Goal: Information Seeking & Learning: Learn about a topic

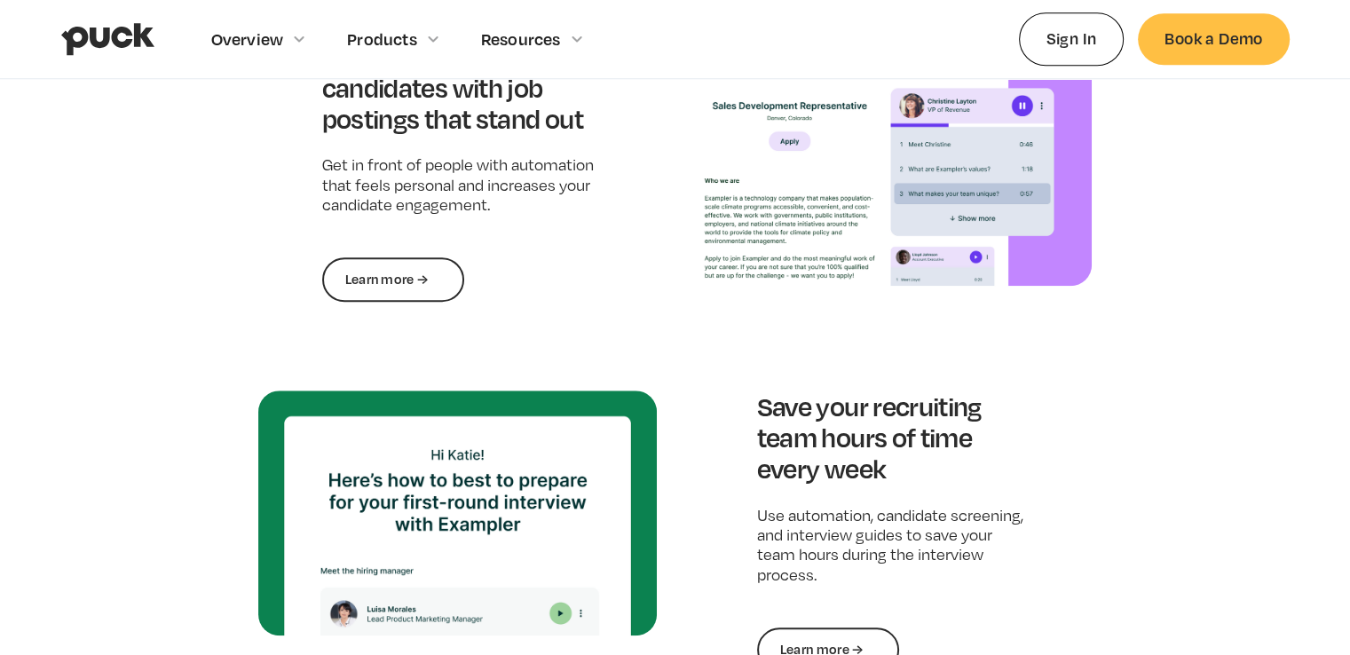
scroll to position [1687, 0]
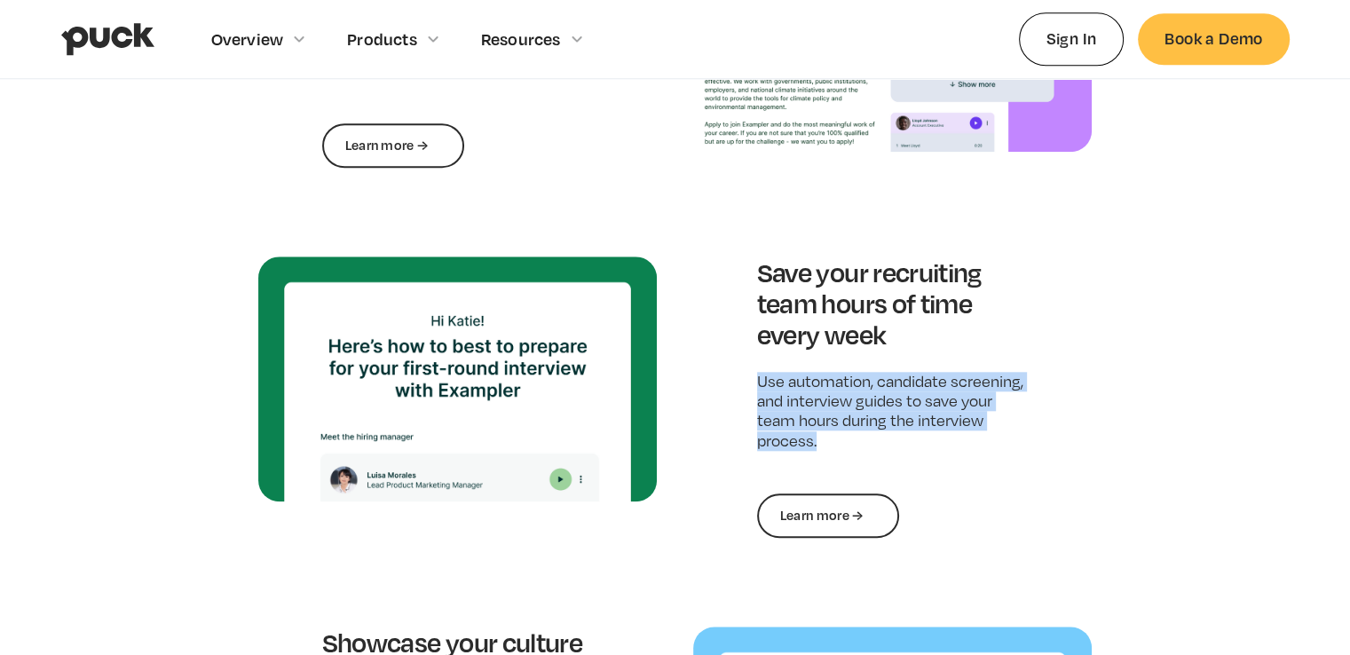
drag, startPoint x: 748, startPoint y: 383, endPoint x: 884, endPoint y: 447, distance: 150.5
click at [884, 447] on div "Save your recruiting team hours of time every week Use automation, candidate sc…" at bounding box center [892, 397] width 399 height 281
click at [882, 443] on p "Use automation, candidate screening, and interview guides to save your team hou…" at bounding box center [893, 412] width 272 height 80
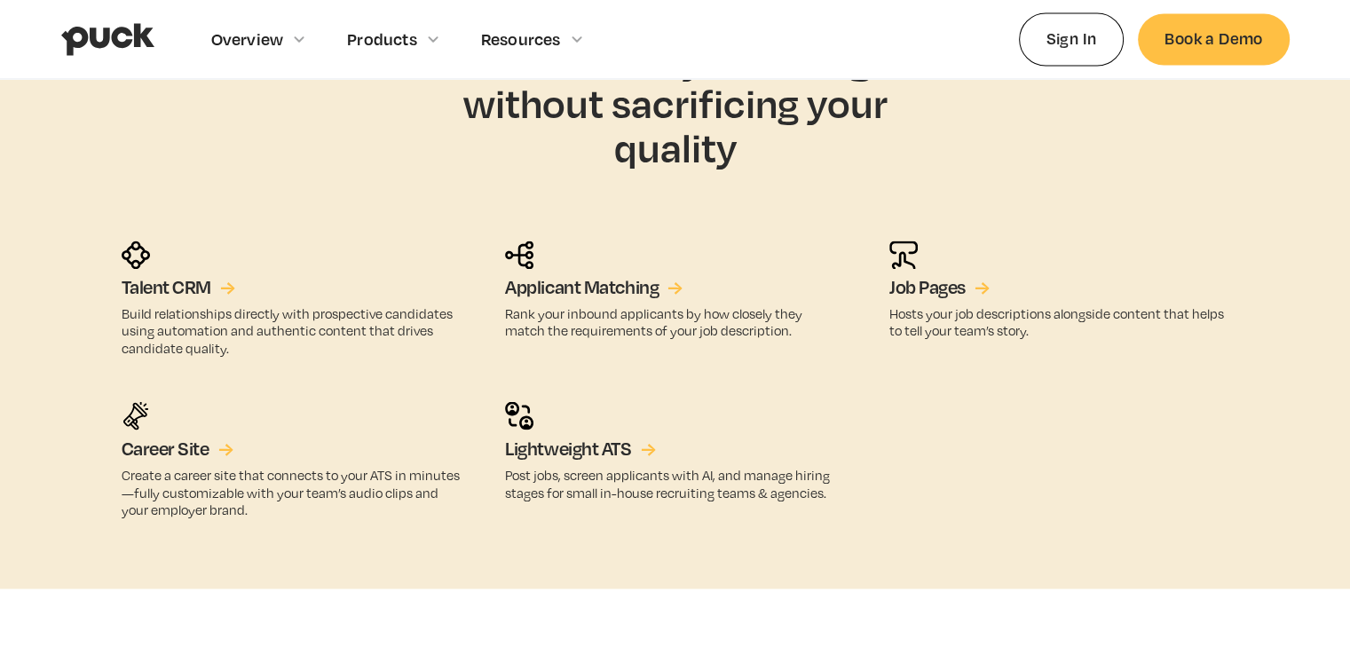
scroll to position [2930, 0]
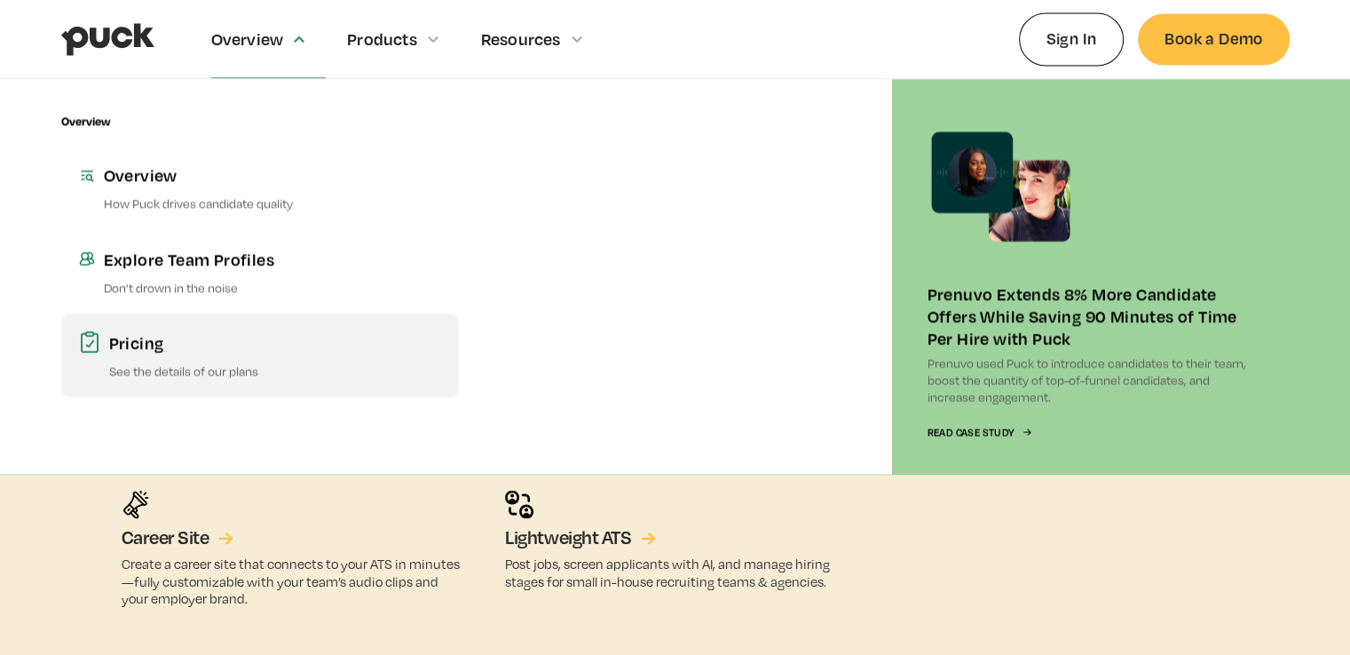
click at [135, 359] on link "Pricing See the details of our plans" at bounding box center [260, 354] width 398 height 83
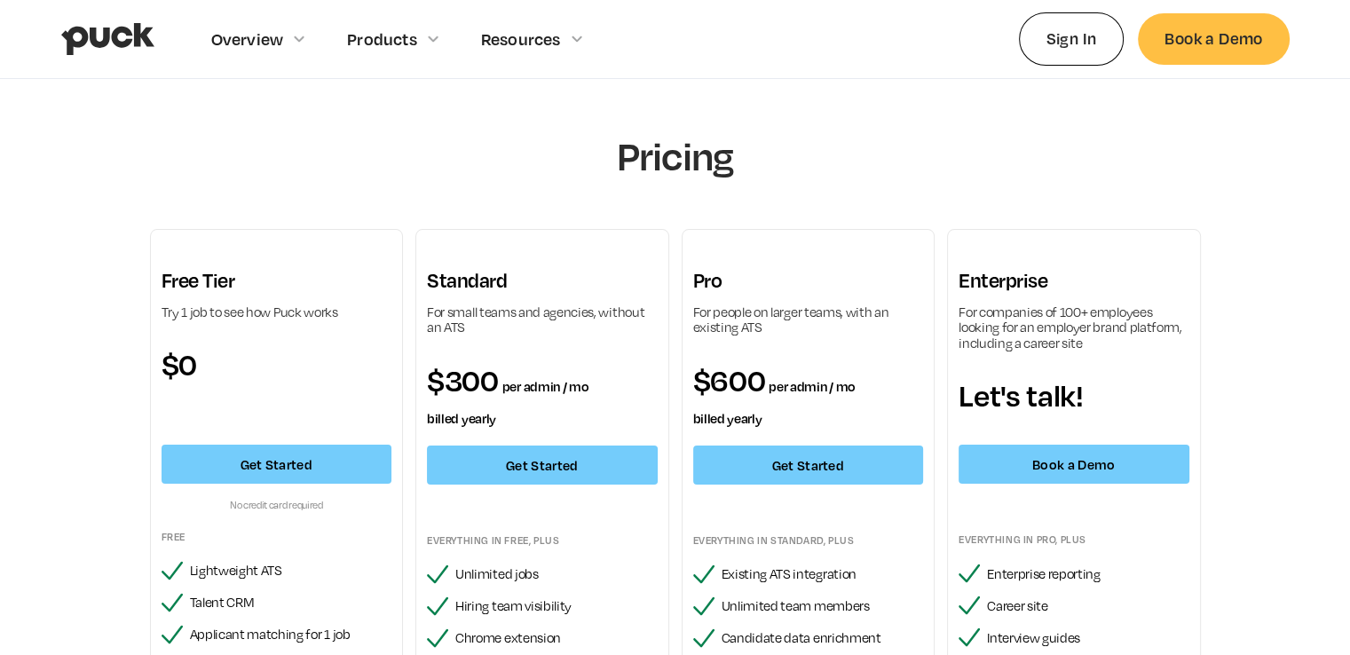
click at [126, 52] on img "home" at bounding box center [107, 39] width 93 height 34
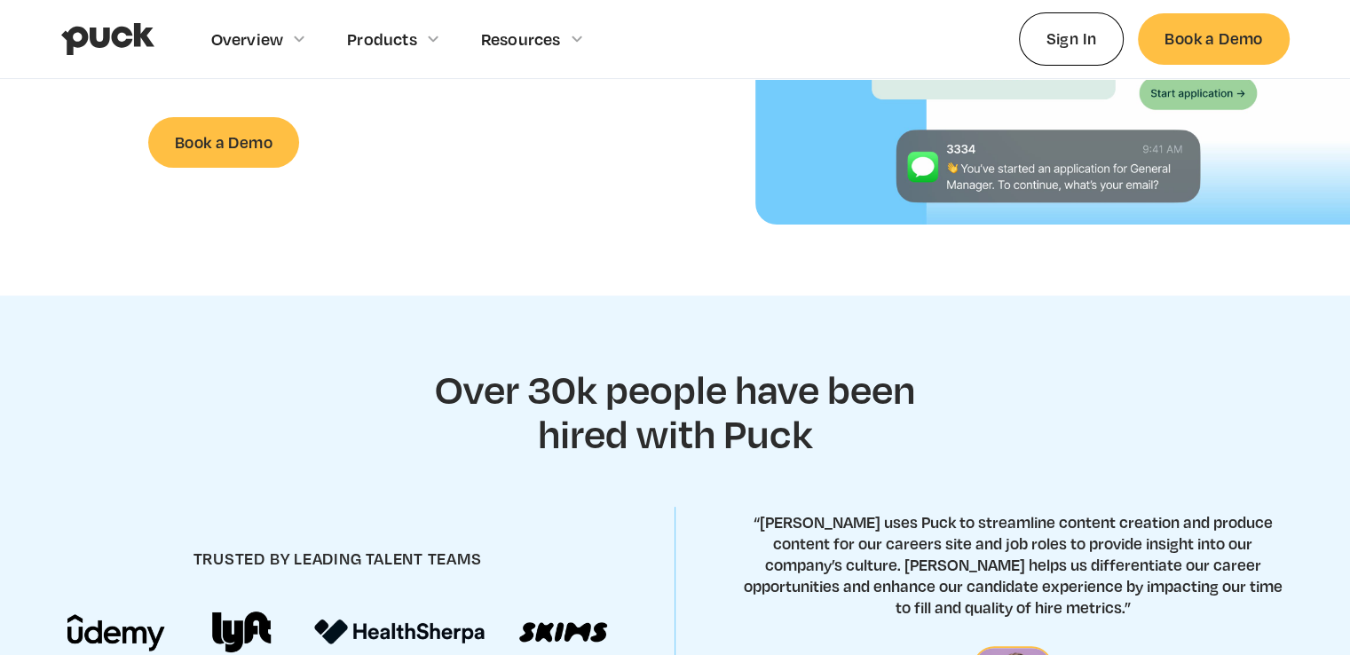
scroll to position [178, 0]
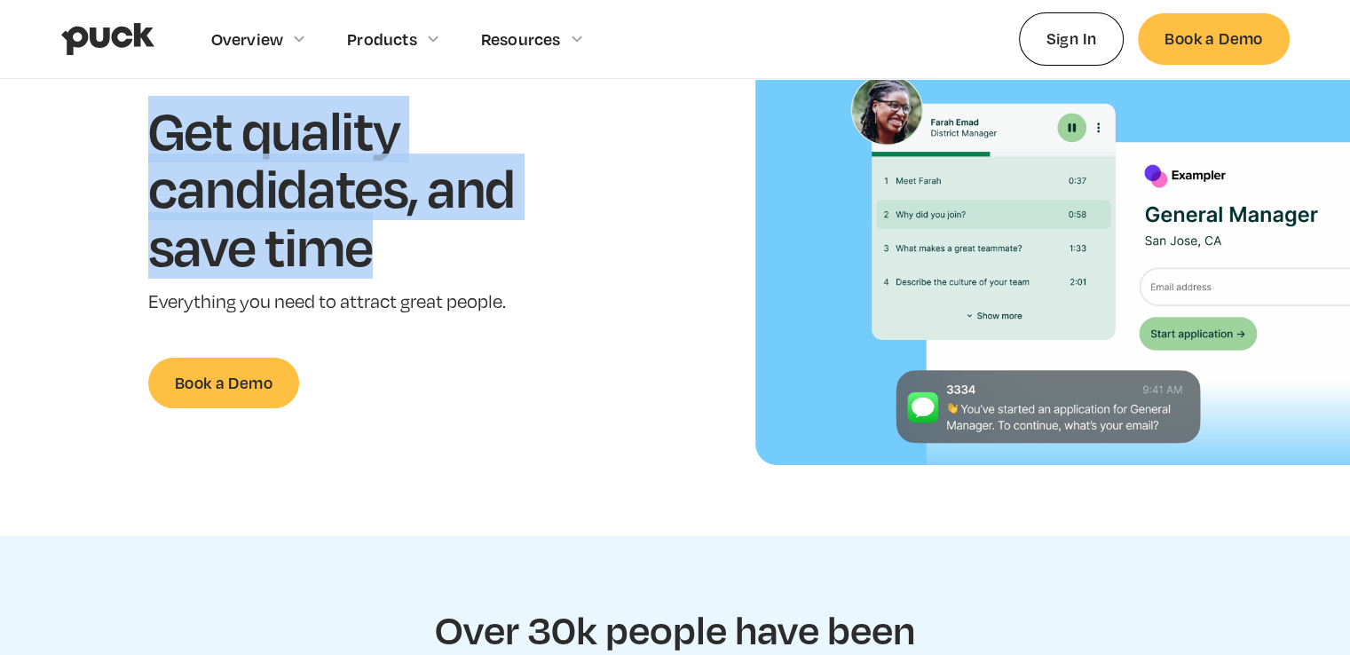
drag, startPoint x: 156, startPoint y: 144, endPoint x: 487, endPoint y: 267, distance: 353.4
click at [487, 267] on h1 "Get quality candidates, and save time" at bounding box center [359, 187] width 422 height 175
copy h1 "Get quality candidates, and save time"
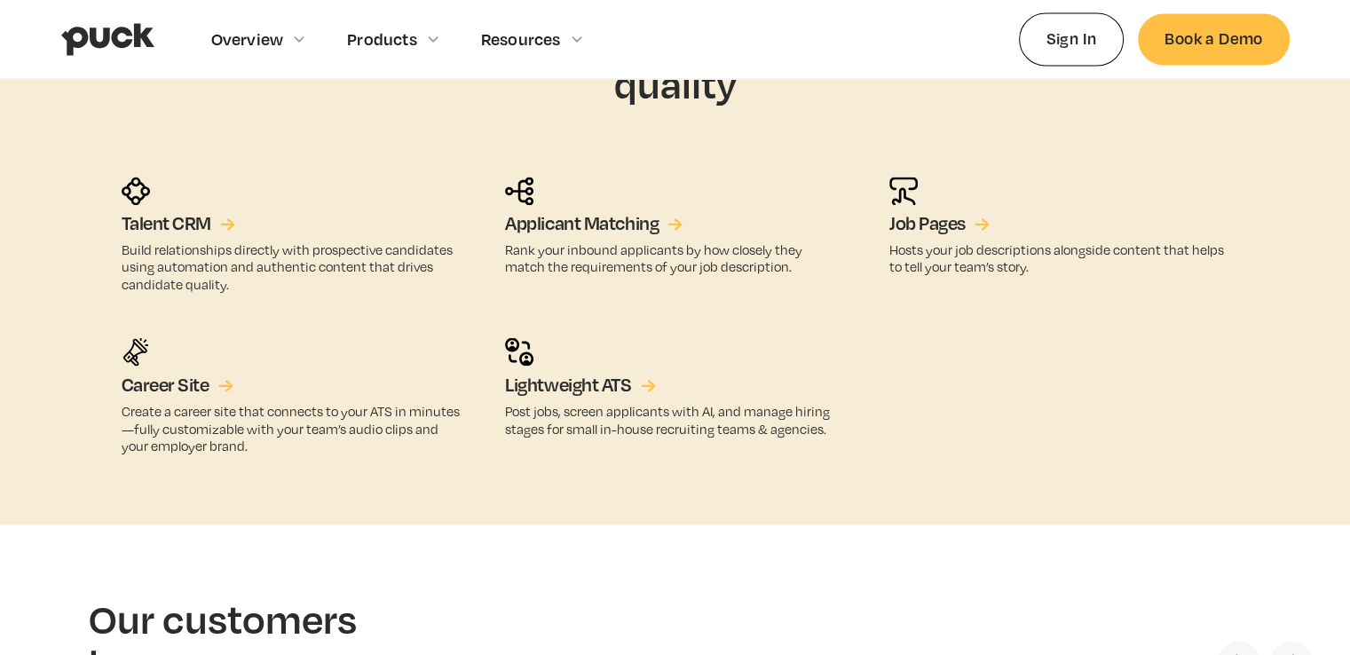
scroll to position [2930, 0]
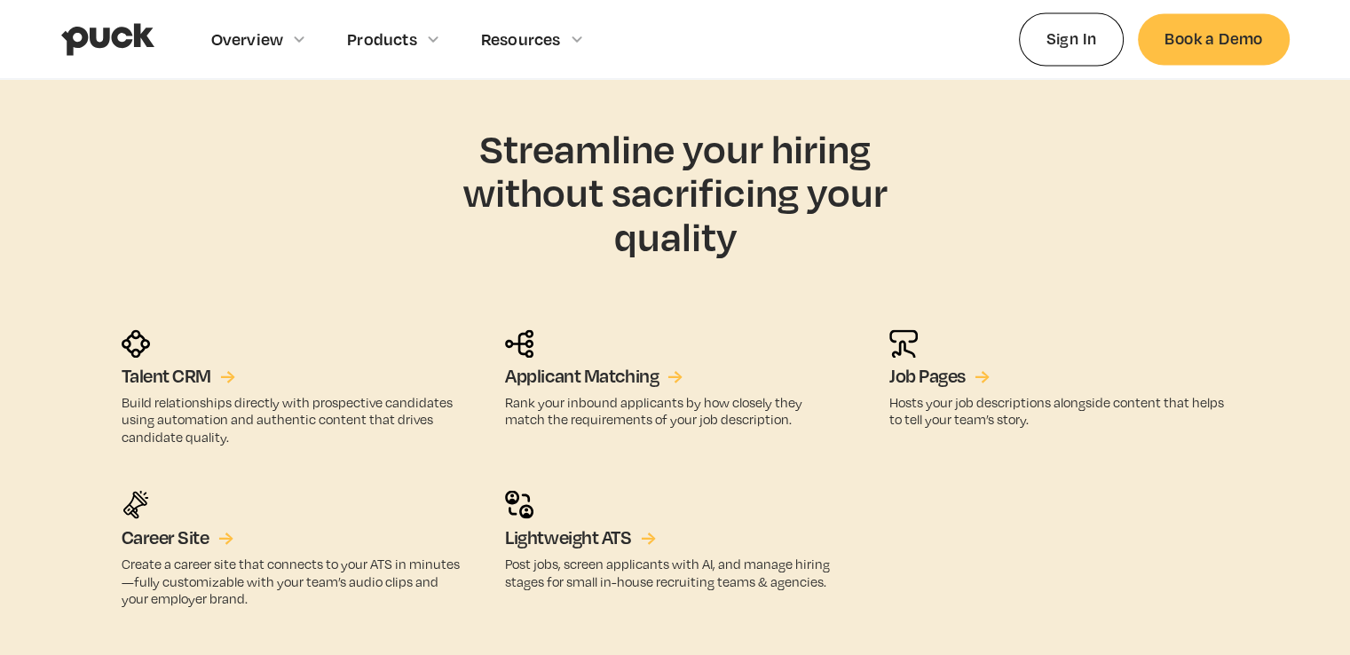
click at [489, 363] on div "Talent CRM → Build relationships directly with prospective candidates using aut…" at bounding box center [675, 467] width 1136 height 277
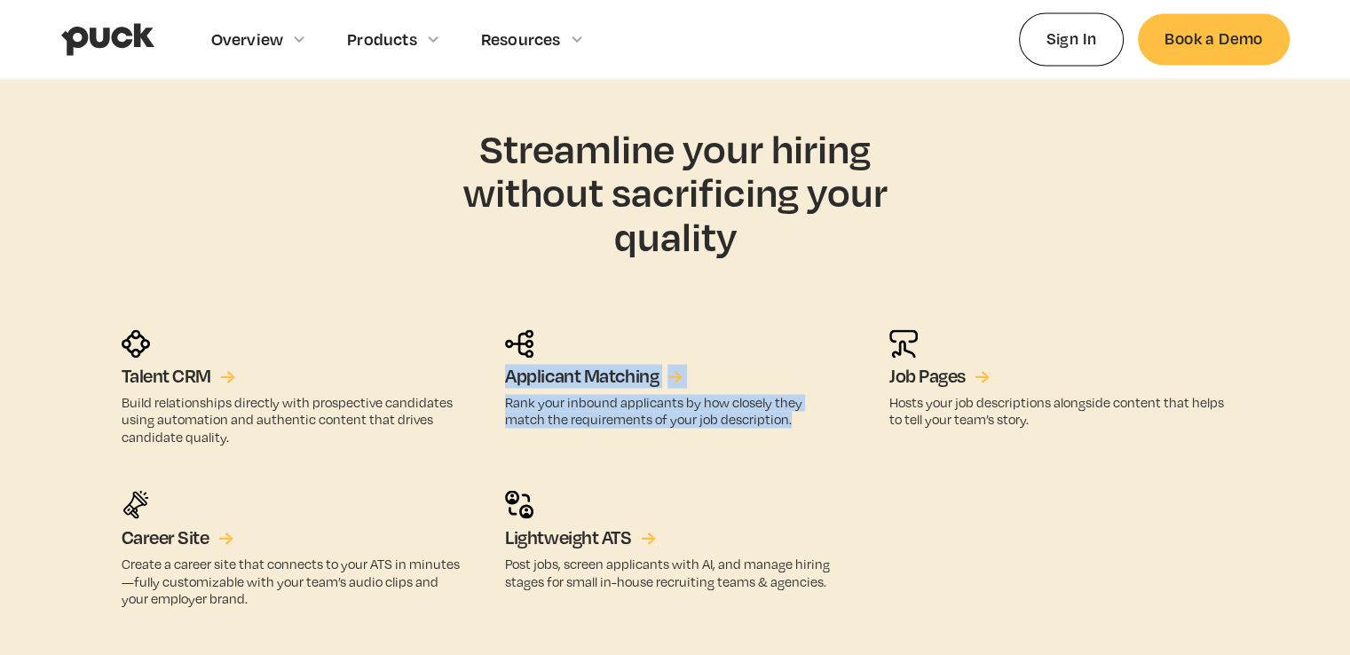
drag, startPoint x: 484, startPoint y: 372, endPoint x: 809, endPoint y: 423, distance: 329.0
click at [809, 423] on div "Talent CRM → Build relationships directly with prospective candidates using aut…" at bounding box center [675, 467] width 1136 height 277
copy div "Applicant Matching → Rank your inbound applicants by how closely they match the…"
